Goal: Find specific page/section: Find specific page/section

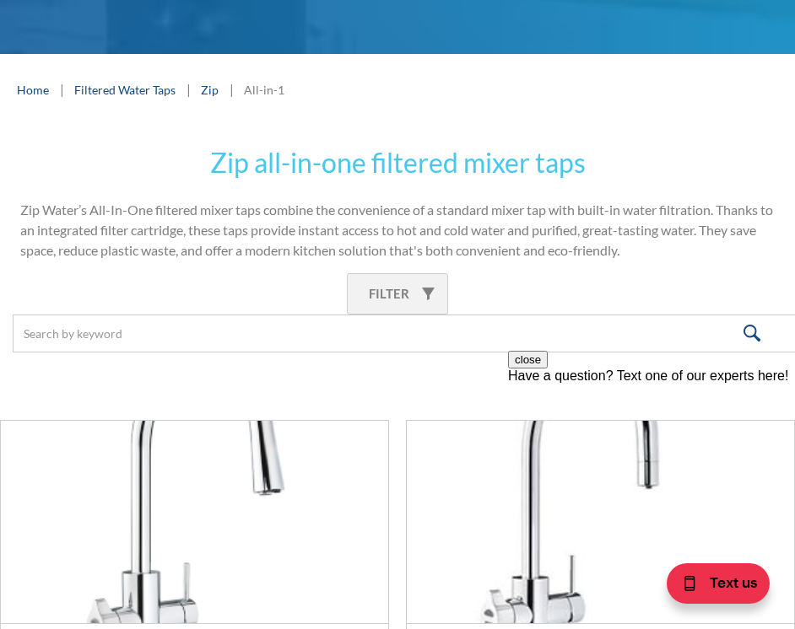
scroll to position [365, 0]
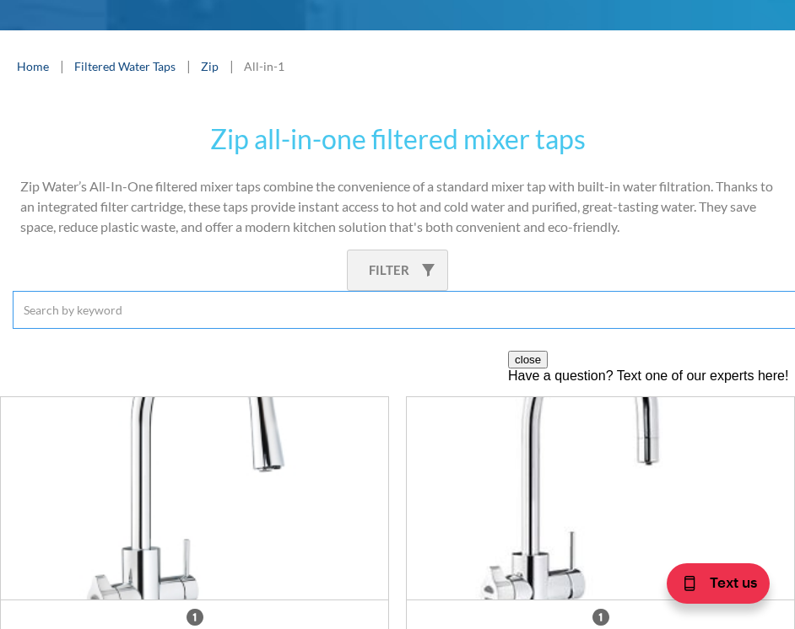
click at [156, 315] on input "Email Form 3" at bounding box center [406, 310] width 786 height 38
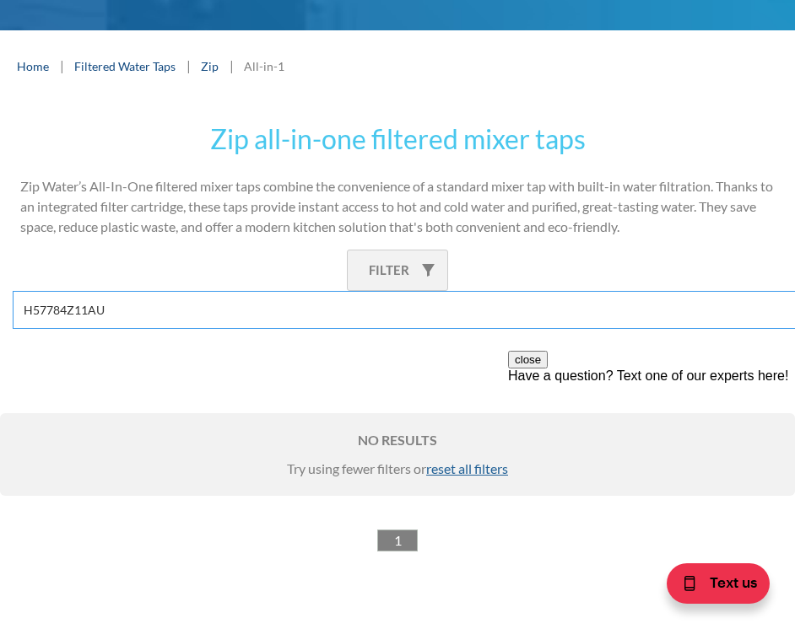
type input "H57784Z11AU"
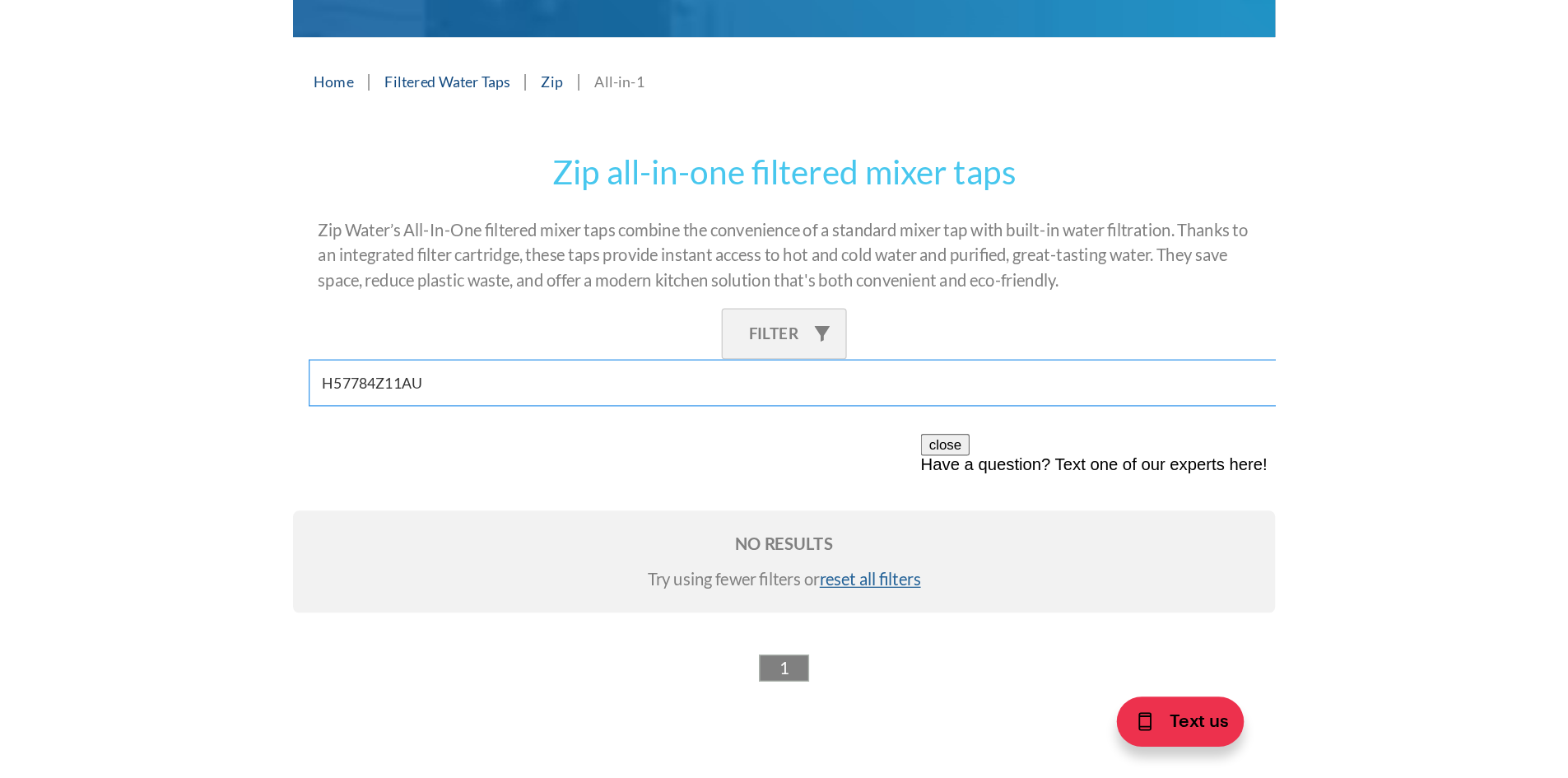
scroll to position [456, 0]
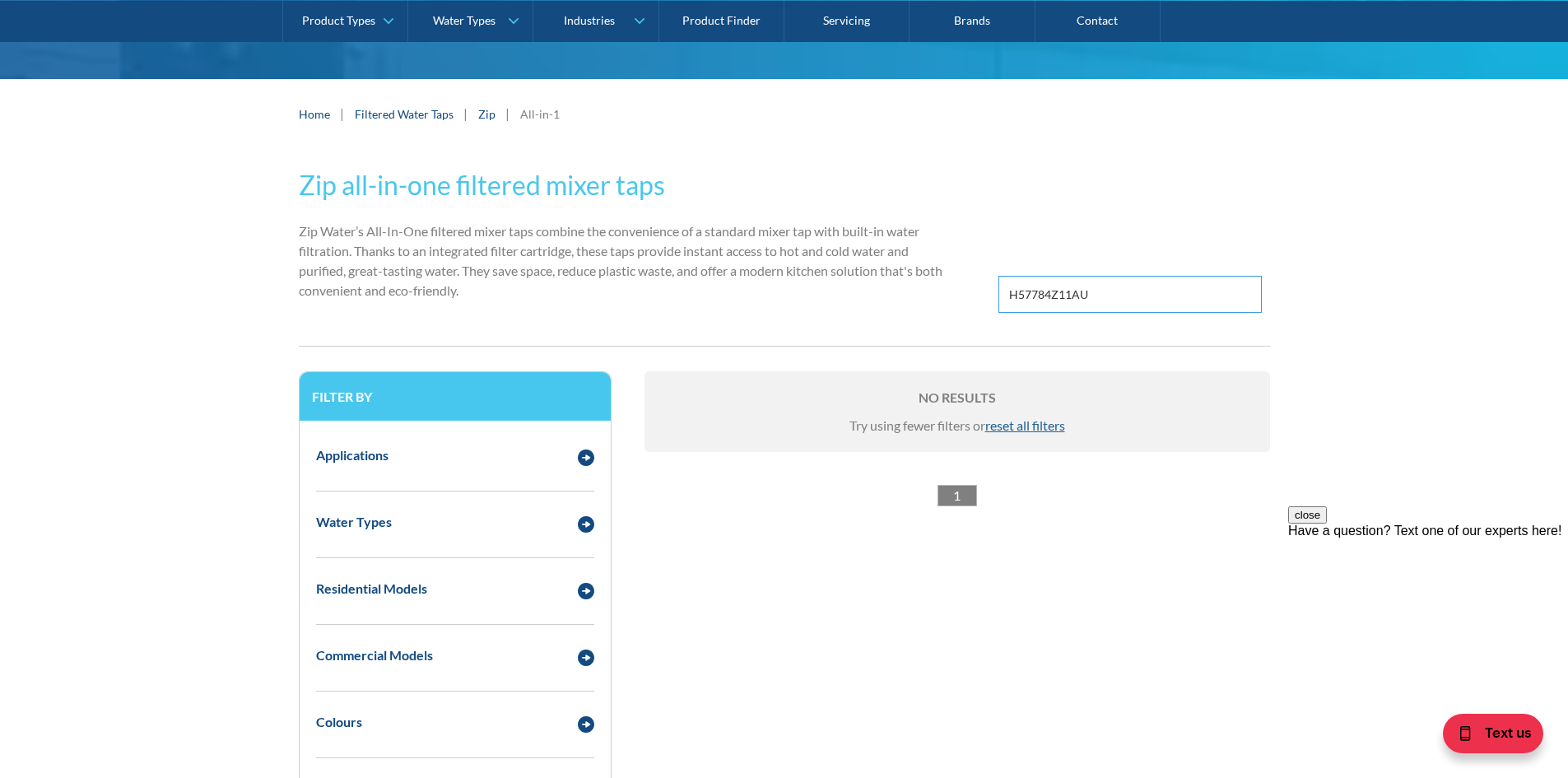
drag, startPoint x: 1122, startPoint y: 306, endPoint x: 868, endPoint y: 305, distance: 254.0
click at [775, 305] on div "Zip all-in-one filtered mixer taps Zip Water’s All-In-One filtered mixer taps c…" at bounding box center [784, 248] width 971 height 197
